Goal: Task Accomplishment & Management: Use online tool/utility

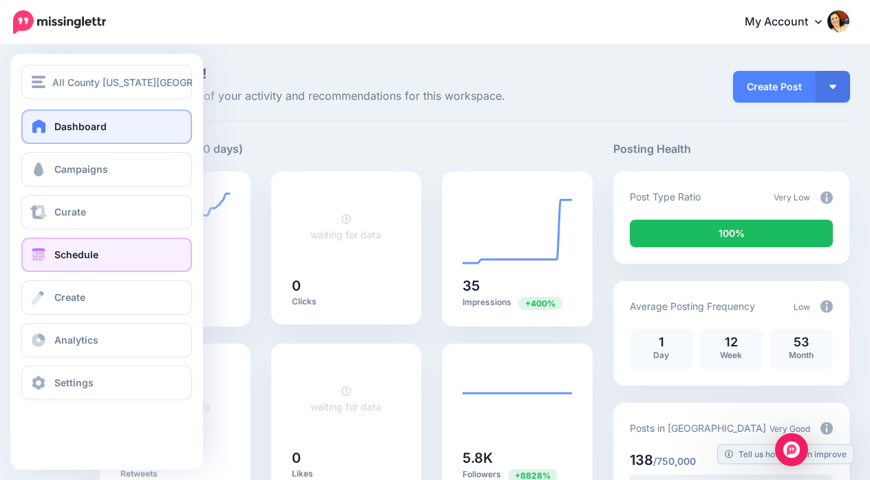
click at [37, 260] on span at bounding box center [39, 255] width 18 height 14
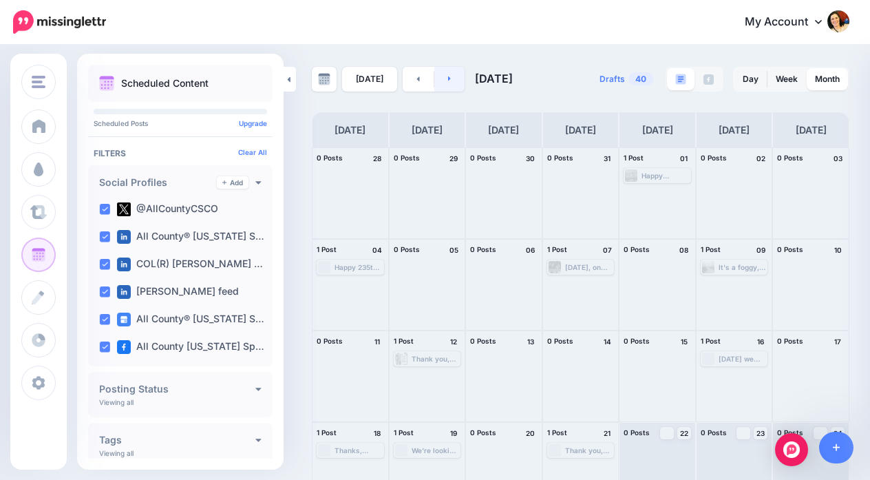
click at [445, 72] on link at bounding box center [449, 79] width 31 height 25
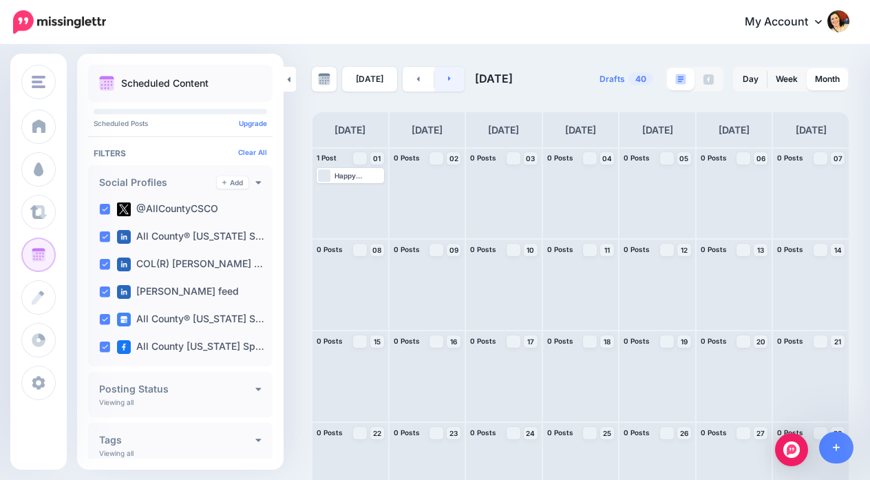
click at [448, 76] on icon at bounding box center [449, 78] width 3 height 8
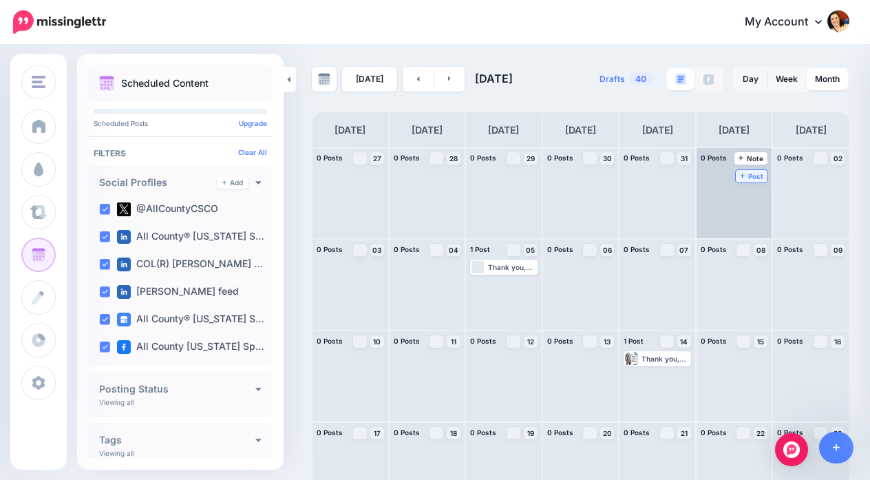
click at [738, 173] on link "Post" at bounding box center [752, 176] width 32 height 12
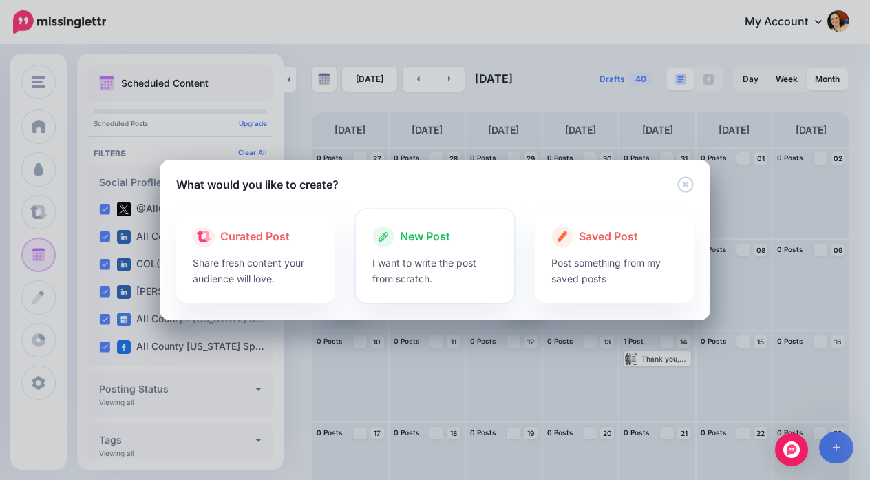
click at [428, 239] on span "New Post" at bounding box center [425, 237] width 50 height 18
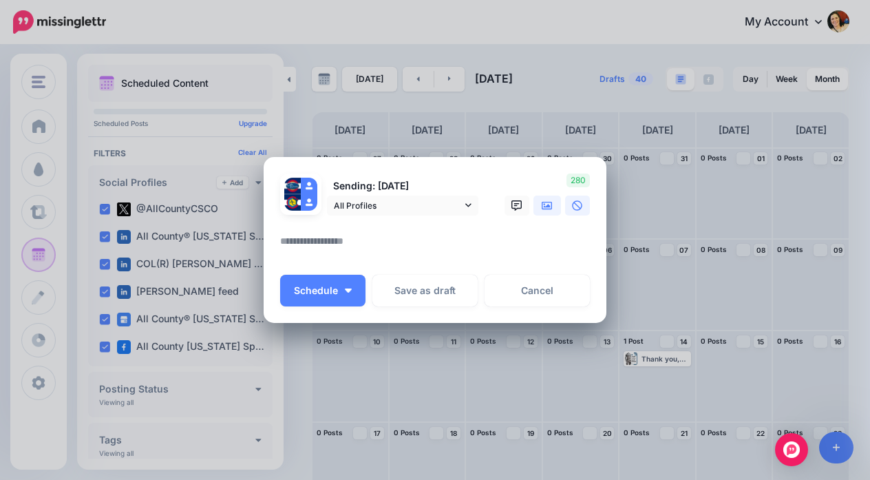
click at [547, 206] on icon at bounding box center [547, 205] width 11 height 8
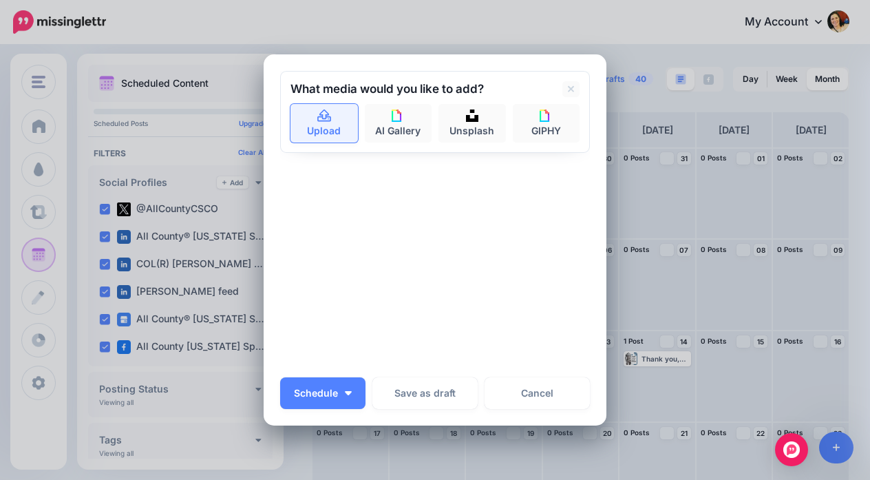
click at [329, 123] on link "Upload" at bounding box center [324, 123] width 67 height 39
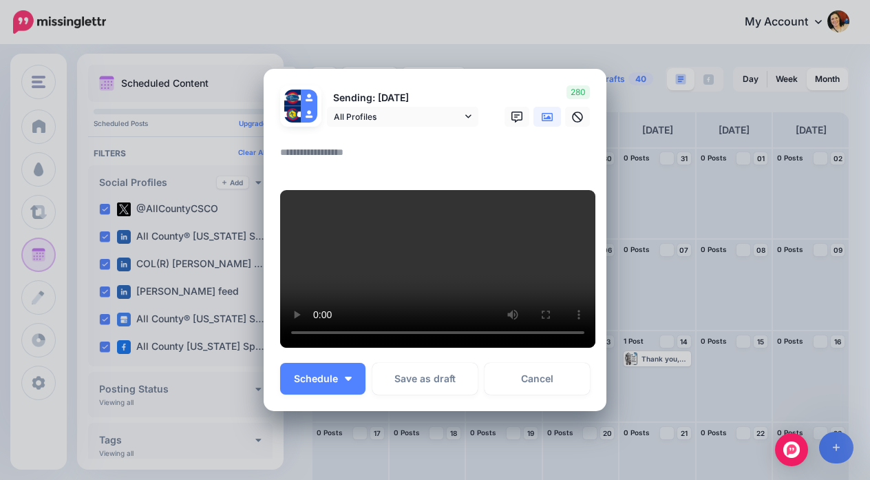
click at [311, 144] on textarea at bounding box center [438, 157] width 317 height 27
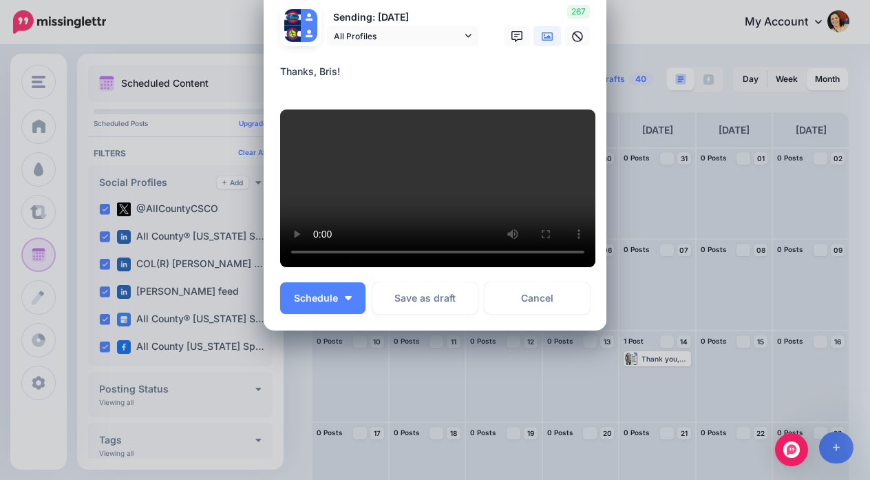
scroll to position [143, 0]
type textarea "**********"
click at [343, 314] on button "Schedule" at bounding box center [322, 298] width 85 height 32
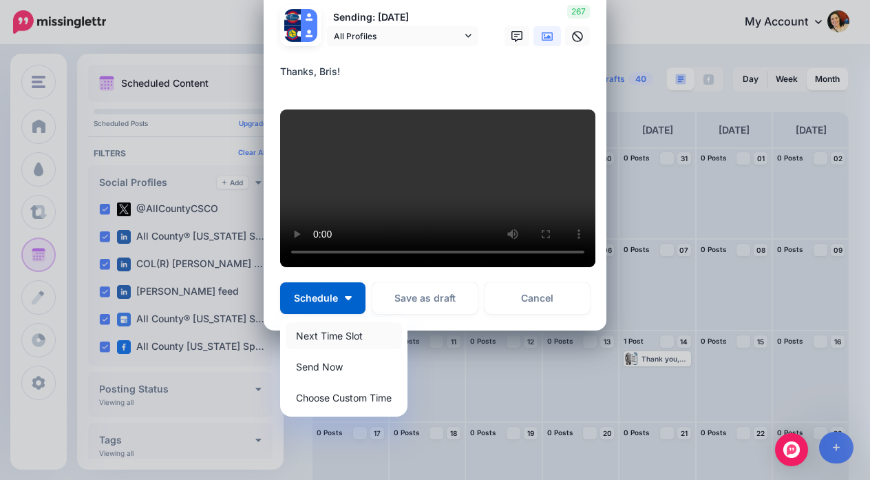
click at [346, 349] on link "Next Time Slot" at bounding box center [344, 335] width 116 height 27
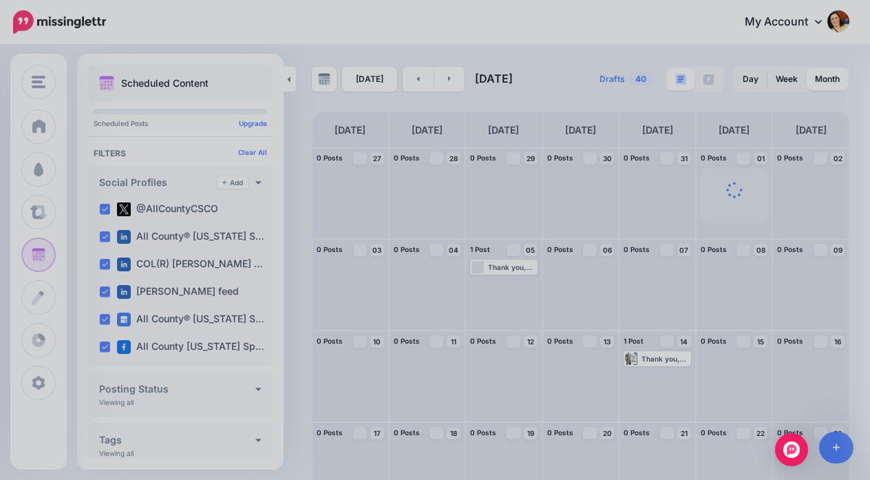
scroll to position [0, 0]
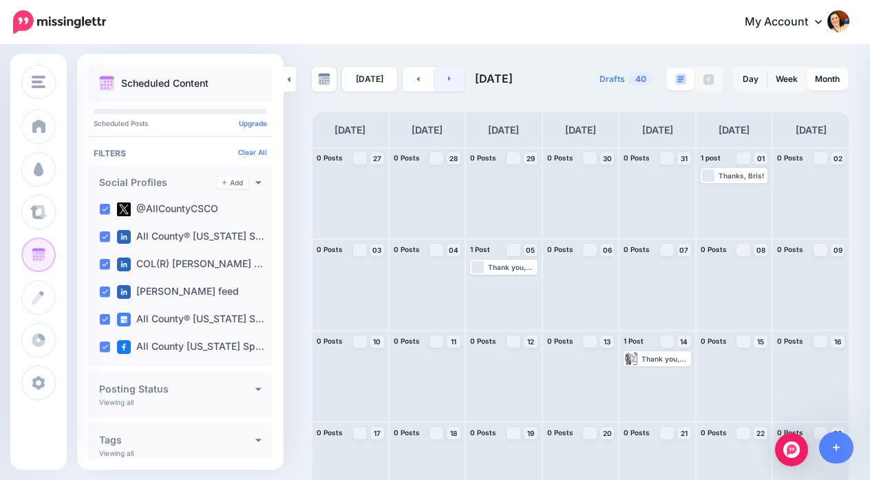
click at [448, 81] on icon at bounding box center [449, 78] width 3 height 8
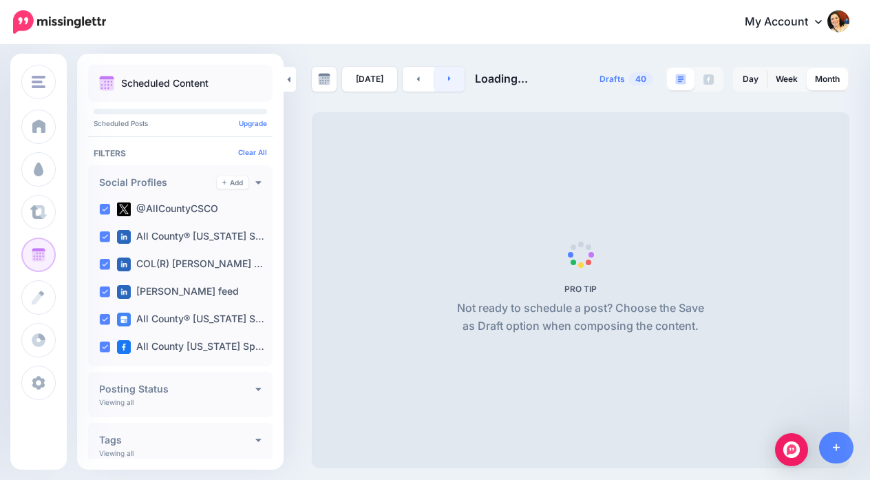
click at [448, 81] on icon at bounding box center [449, 78] width 3 height 8
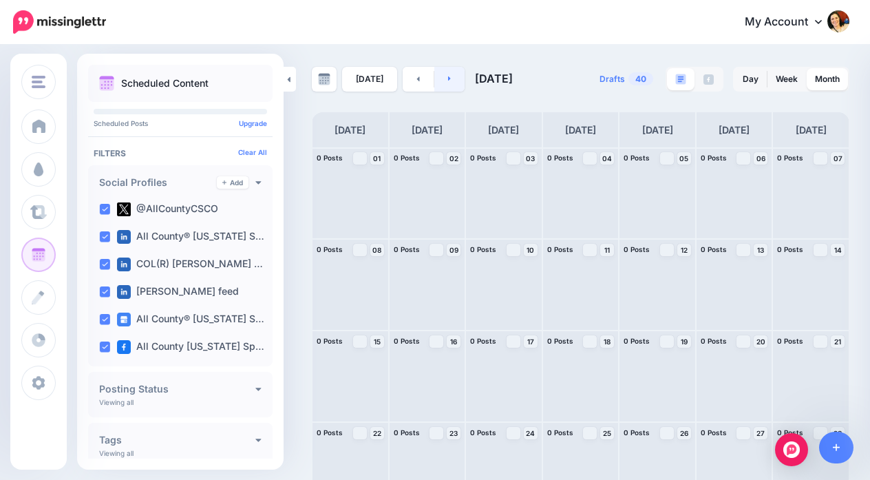
click at [448, 81] on icon at bounding box center [449, 78] width 3 height 8
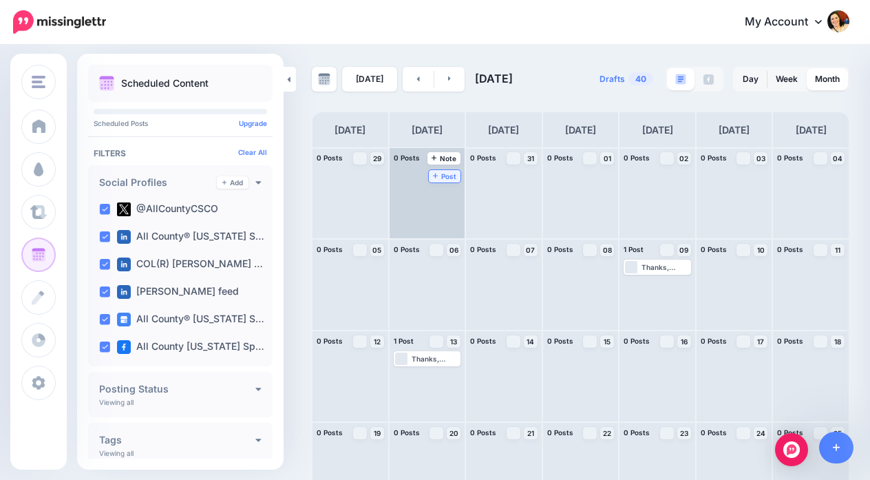
click at [443, 178] on span "Post" at bounding box center [445, 176] width 24 height 7
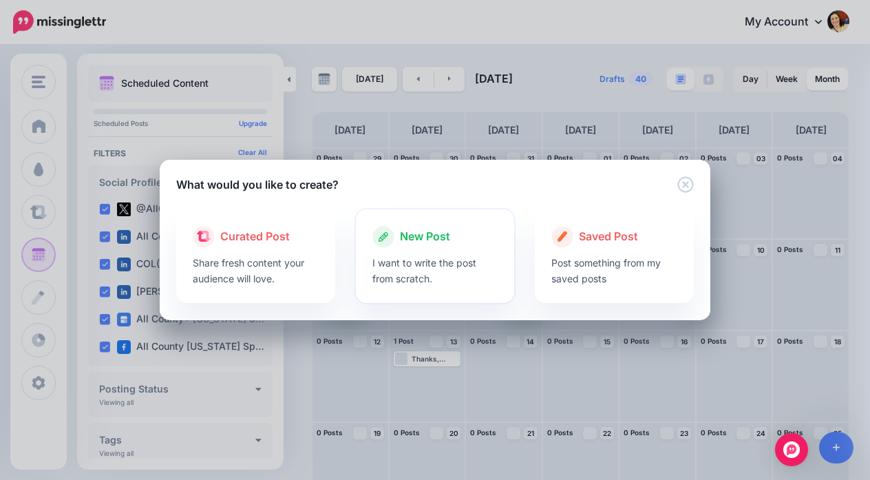
click at [419, 240] on span "New Post" at bounding box center [425, 237] width 50 height 18
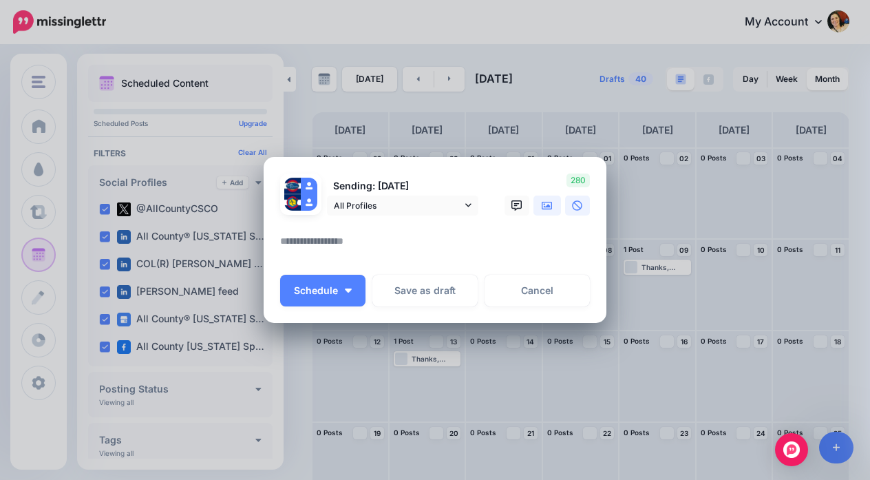
click at [546, 202] on icon at bounding box center [547, 205] width 11 height 8
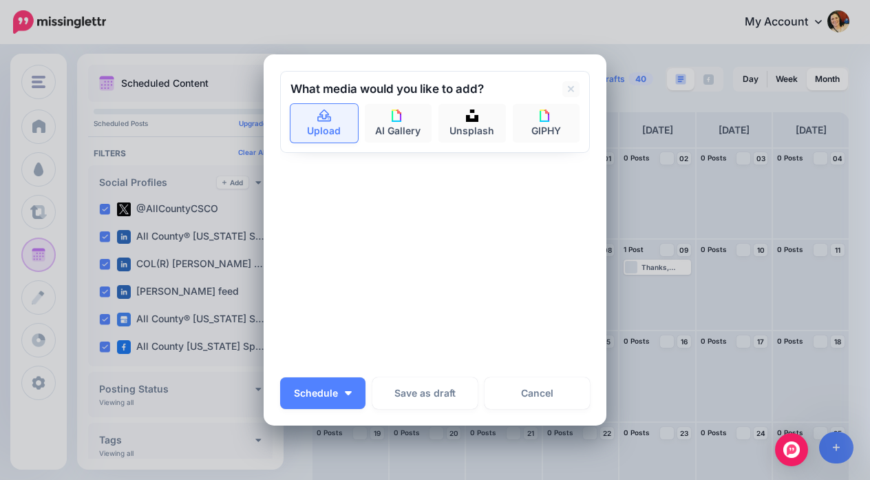
click at [324, 115] on icon at bounding box center [325, 116] width 16 height 12
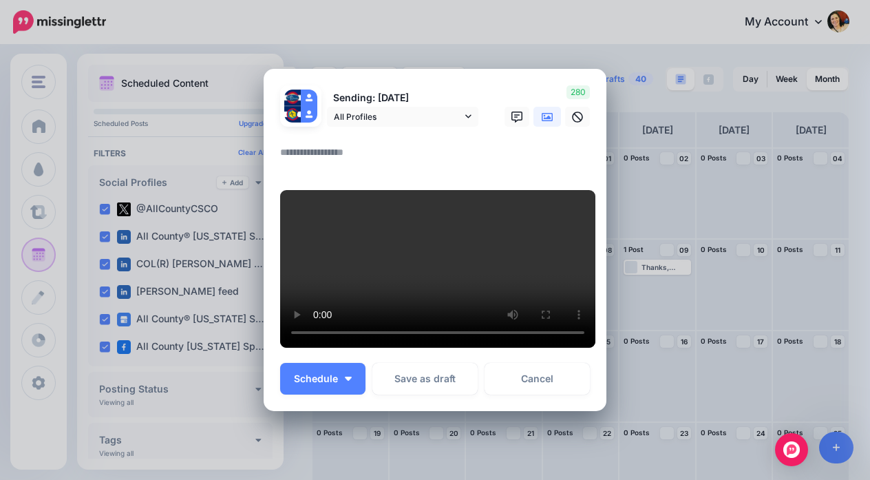
click at [297, 144] on textarea at bounding box center [438, 157] width 317 height 27
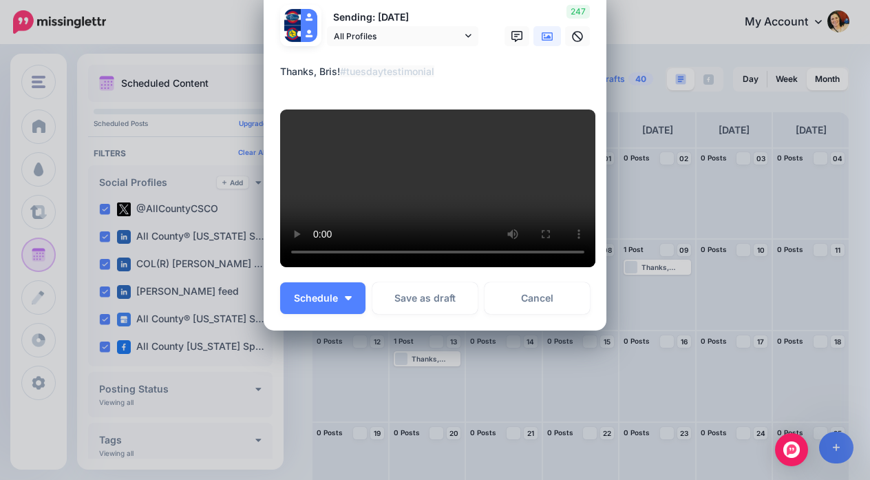
scroll to position [110, 0]
type textarea "**********"
click at [339, 314] on button "Schedule" at bounding box center [322, 298] width 85 height 32
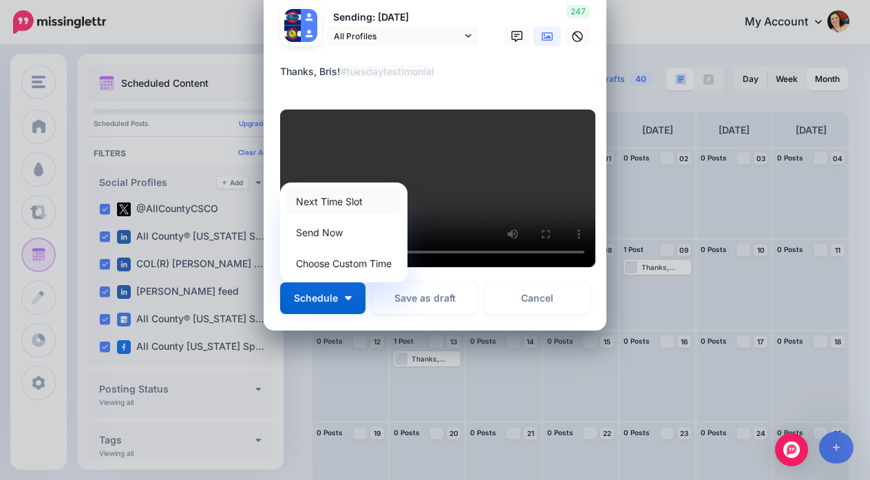
click at [336, 215] on link "Next Time Slot" at bounding box center [344, 201] width 116 height 27
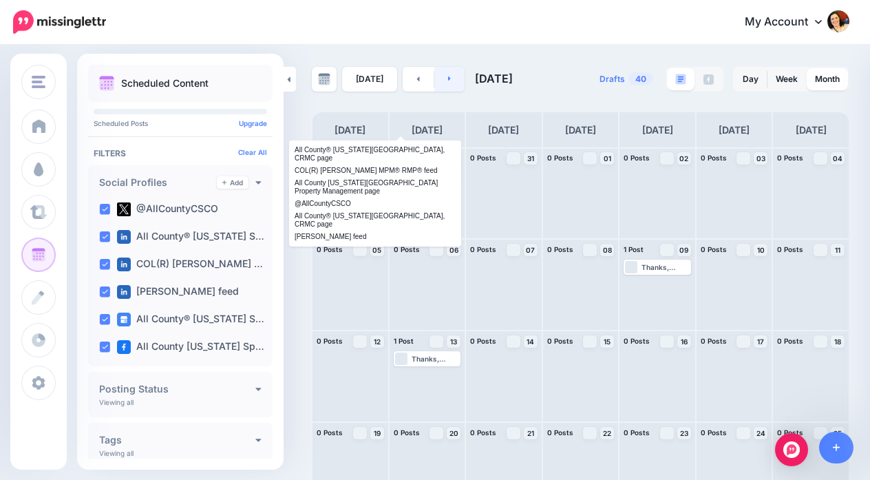
click at [449, 78] on link at bounding box center [449, 79] width 31 height 25
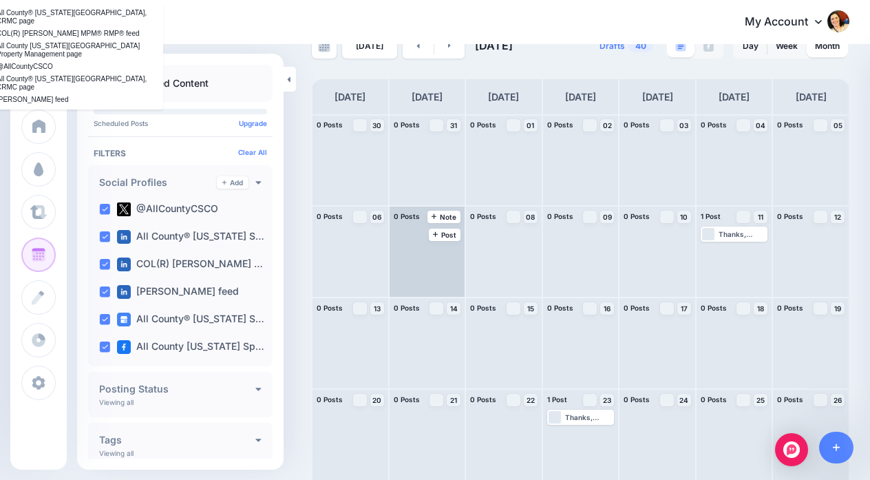
scroll to position [32, 0]
click at [436, 236] on icon at bounding box center [436, 234] width 6 height 7
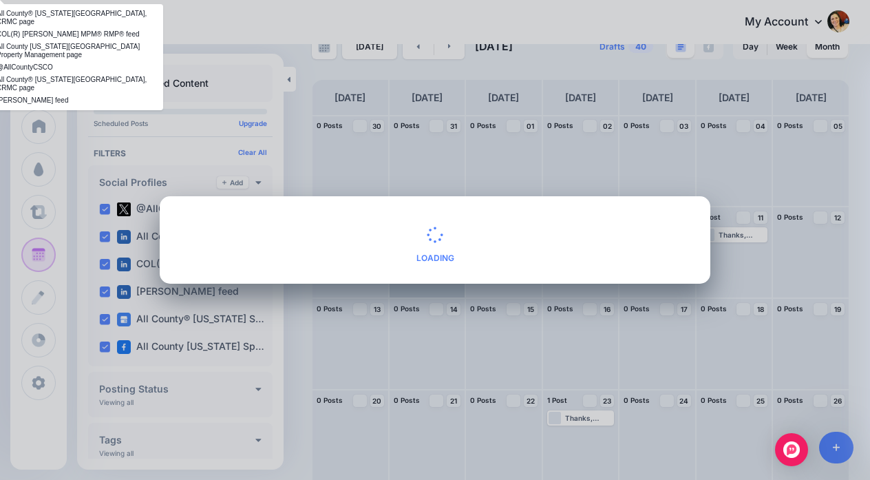
scroll to position [0, 0]
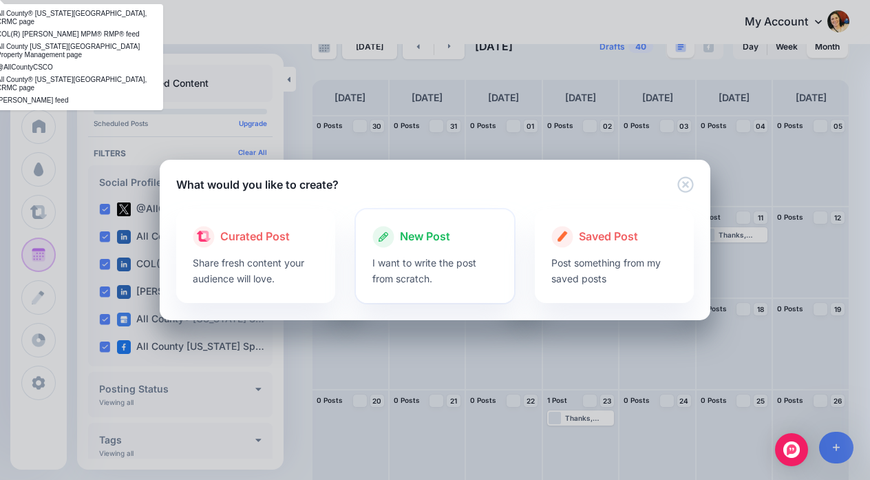
click at [436, 236] on span "New Post" at bounding box center [425, 237] width 50 height 18
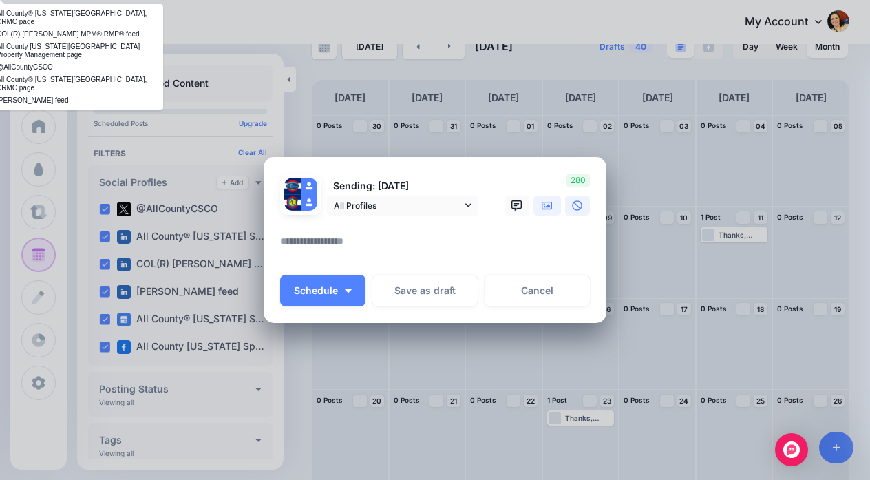
click at [547, 211] on link at bounding box center [548, 206] width 28 height 20
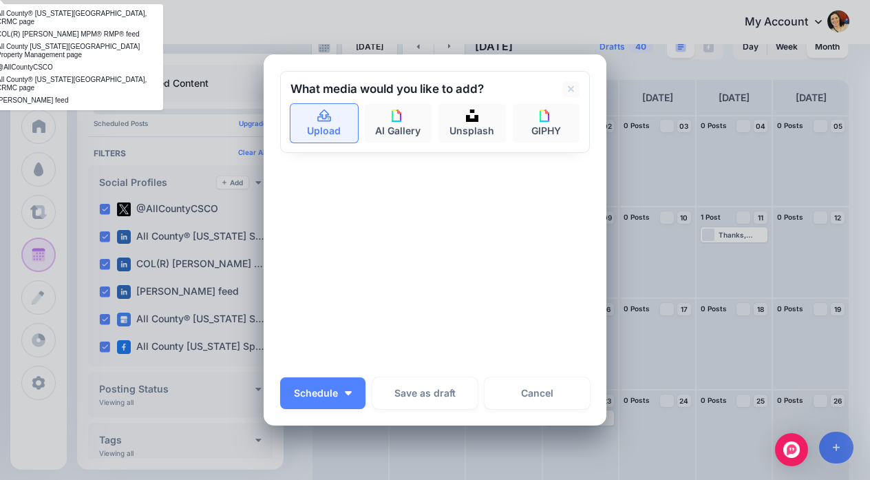
click at [322, 132] on link "Upload" at bounding box center [324, 123] width 67 height 39
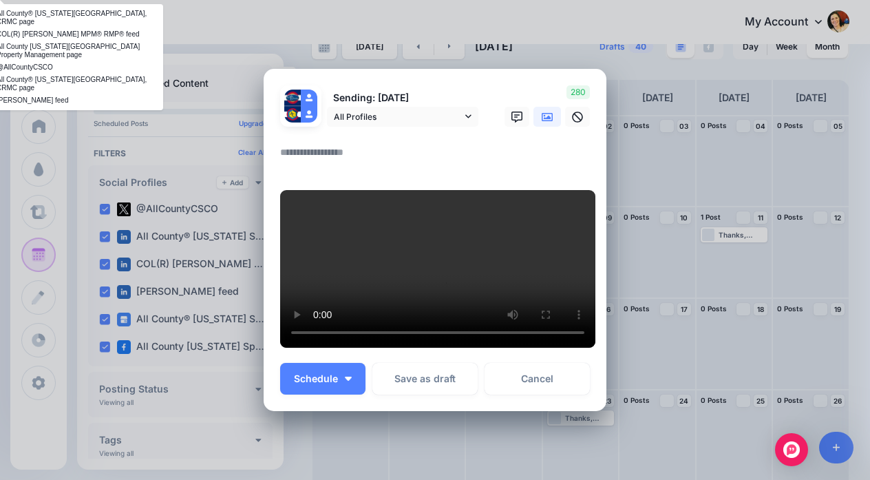
click at [309, 144] on textarea at bounding box center [438, 157] width 317 height 27
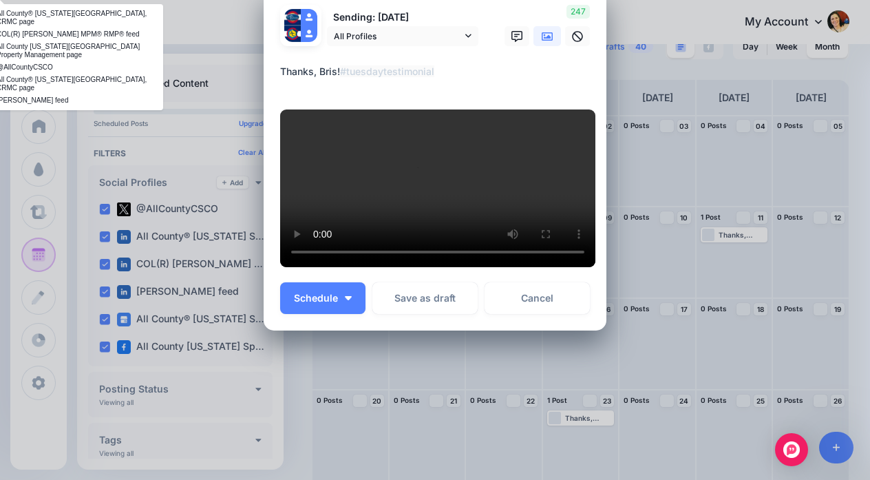
scroll to position [165, 0]
type textarea "**********"
click at [347, 300] on img "button" at bounding box center [348, 298] width 7 height 4
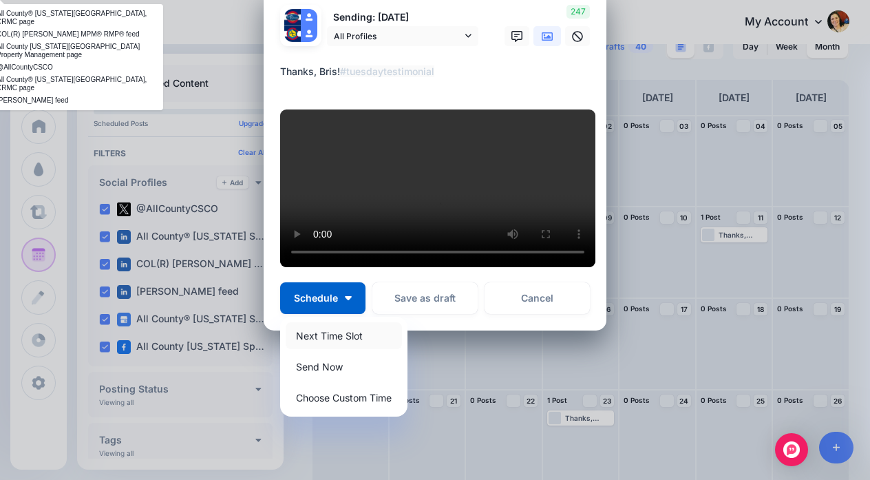
click at [348, 349] on link "Next Time Slot" at bounding box center [344, 335] width 116 height 27
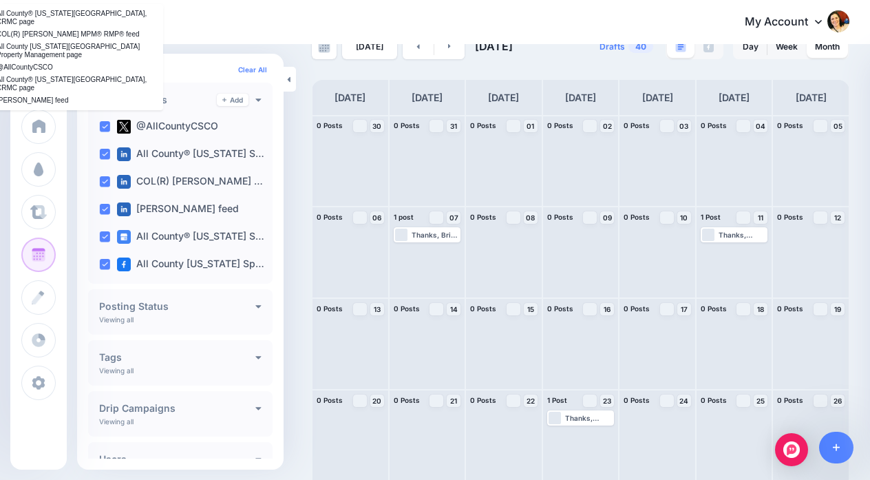
scroll to position [145, 0]
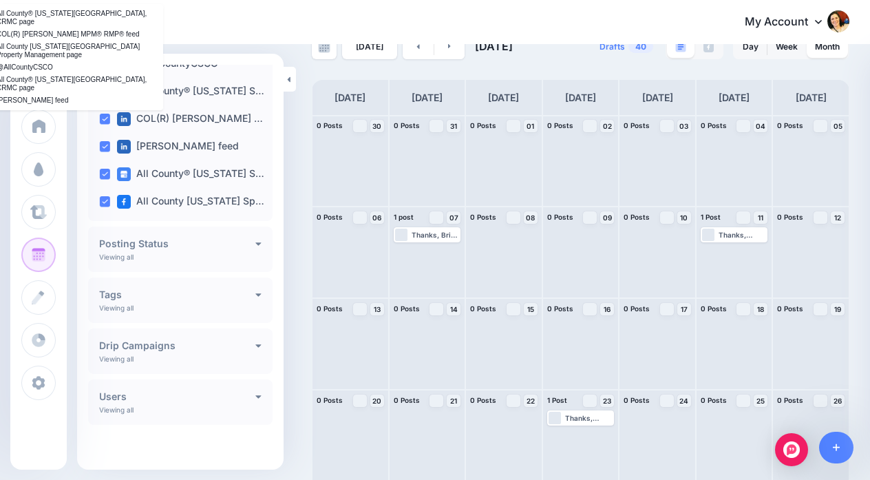
click at [227, 21] on div "My Account Dashboard My Account Billing Facebook Community Help Center Logout" at bounding box center [486, 23] width 726 height 34
click at [361, 54] on link "[DATE]" at bounding box center [369, 46] width 55 height 25
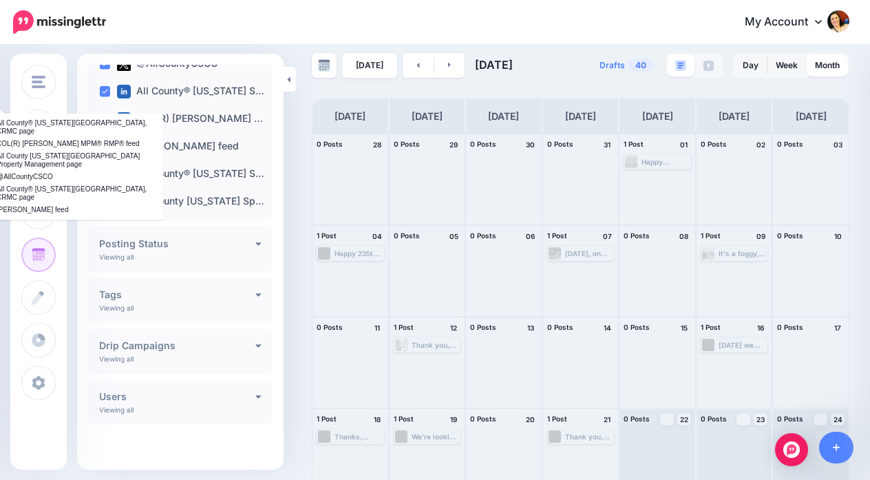
scroll to position [0, 0]
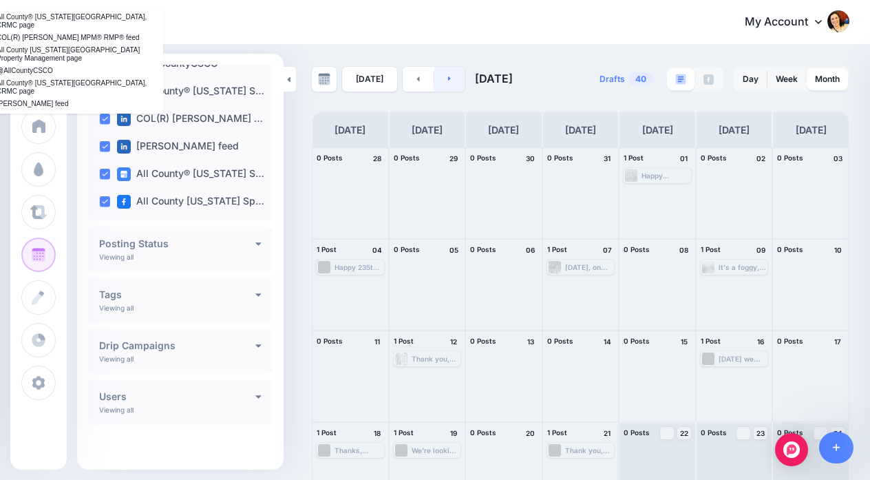
click at [447, 86] on link at bounding box center [449, 79] width 31 height 25
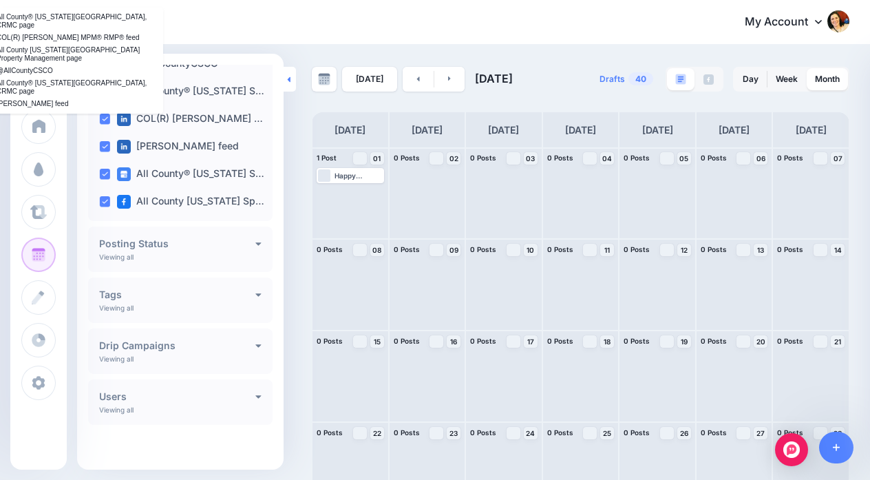
click at [284, 80] on link at bounding box center [290, 79] width 12 height 25
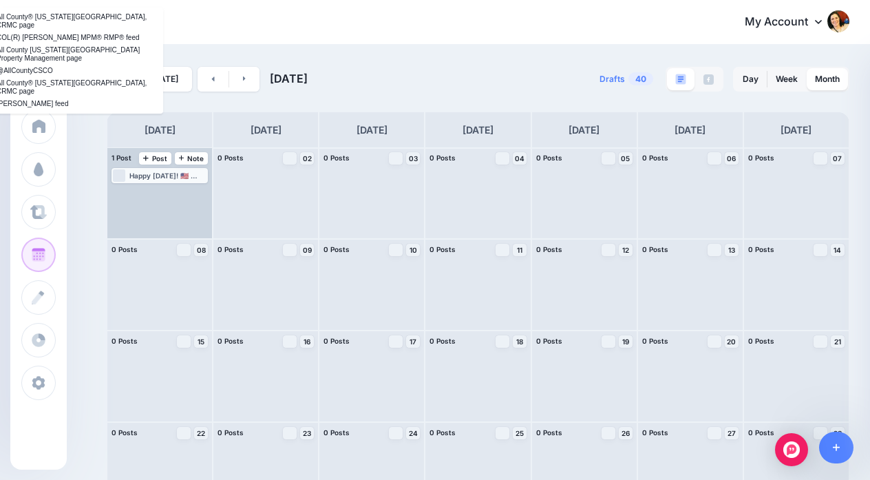
click at [134, 174] on div "Happy [DATE]! 🇺🇸 [DATE], we honor the hard work, dedication, and resilience of …" at bounding box center [167, 175] width 77 height 8
click at [129, 194] on img at bounding box center [132, 192] width 7 height 7
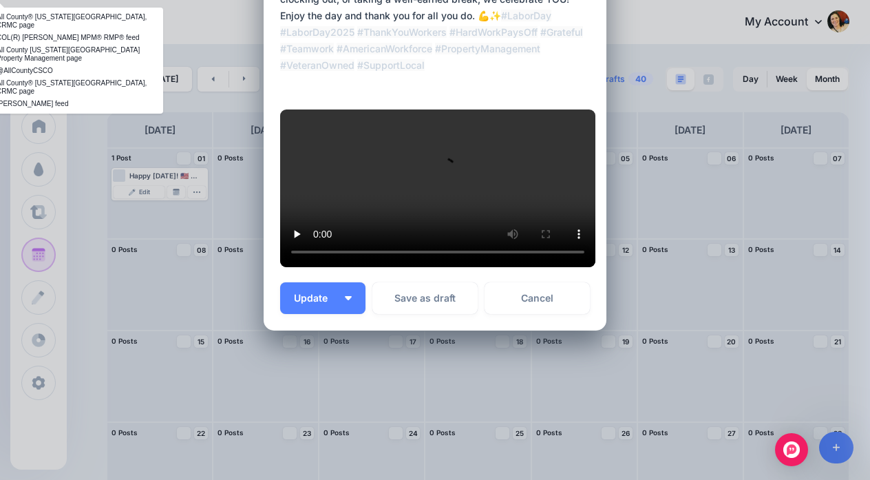
scroll to position [150, 0]
click at [543, 314] on link "Cancel" at bounding box center [537, 298] width 105 height 32
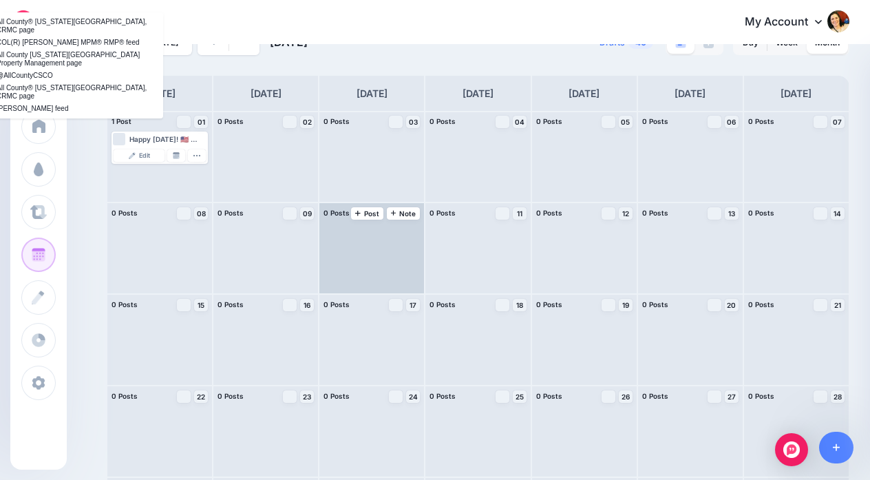
scroll to position [52, 0]
